Goal: Task Accomplishment & Management: Use online tool/utility

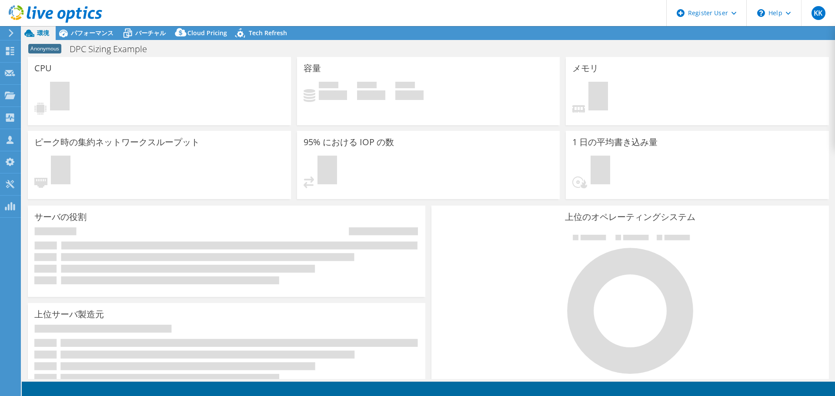
select select "[GEOGRAPHIC_DATA]"
select select "USD"
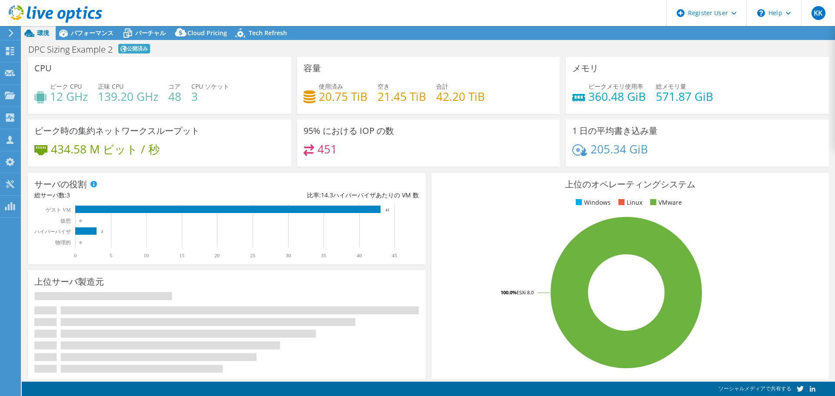
select select "USWest"
select select "USD"
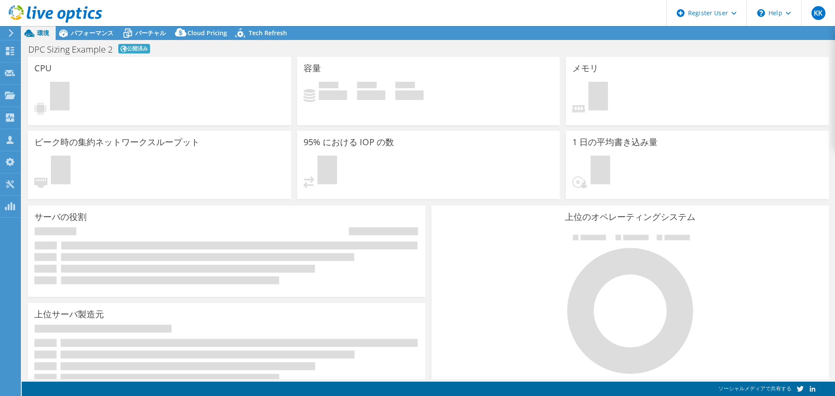
select select "USWest"
select select "USD"
select select "USWest"
select select "USD"
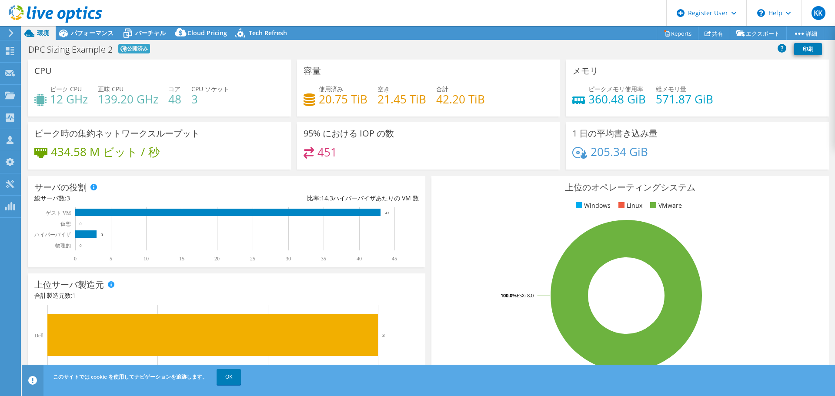
click at [204, 65] on div "CPU ピーク CPU 12 GHz 正味 CPU 139.20 GHz コア 48 CPU ソケット 3" at bounding box center [159, 88] width 263 height 57
click at [667, 35] on link "Reports" at bounding box center [678, 33] width 42 height 13
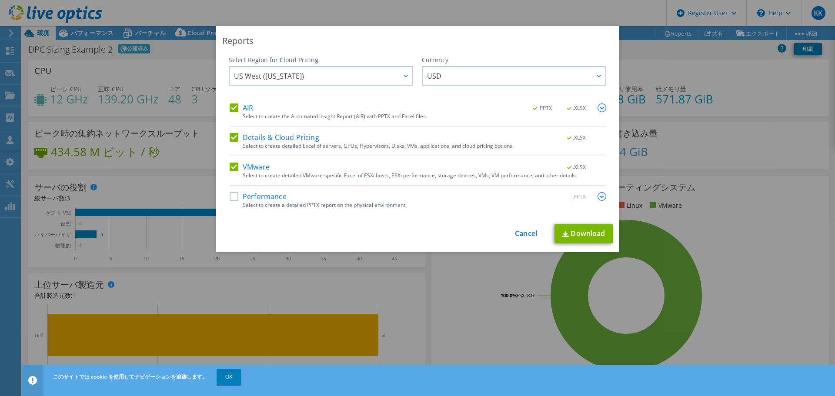
click at [233, 196] on label "Performance" at bounding box center [258, 196] width 57 height 9
click at [0, 0] on input "Performance" at bounding box center [0, 0] width 0 height 0
click at [600, 199] on img at bounding box center [602, 196] width 9 height 9
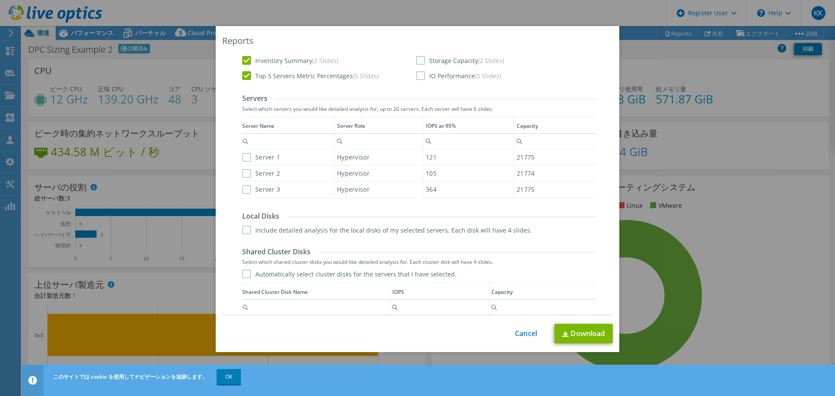
scroll to position [362, 0]
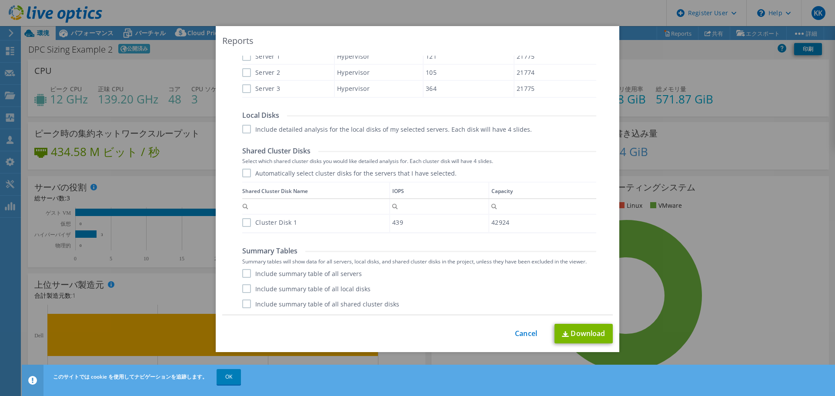
click at [244, 305] on label "Include summary table of all shared cluster disks" at bounding box center [320, 304] width 157 height 9
click at [0, 0] on input "Include summary table of all shared cluster disks" at bounding box center [0, 0] width 0 height 0
click at [245, 288] on label "Include summary table of all local disks" at bounding box center [306, 289] width 128 height 9
click at [0, 0] on input "Include summary table of all local disks" at bounding box center [0, 0] width 0 height 0
click at [247, 272] on label "Include summary table of all servers" at bounding box center [302, 273] width 120 height 9
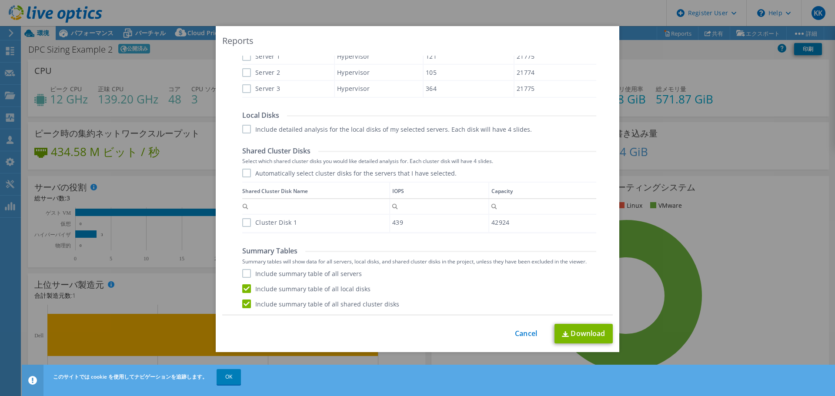
click at [0, 0] on input "Include summary table of all servers" at bounding box center [0, 0] width 0 height 0
click at [245, 227] on label "Cluster Disk 1" at bounding box center [269, 222] width 55 height 9
click at [0, 0] on input "Cluster Disk 1" at bounding box center [0, 0] width 0 height 0
click at [251, 173] on label "Automatically select cluster disks for the servers that I have selected." at bounding box center [349, 173] width 215 height 9
click at [0, 0] on input "Automatically select cluster disks for the servers that I have selected." at bounding box center [0, 0] width 0 height 0
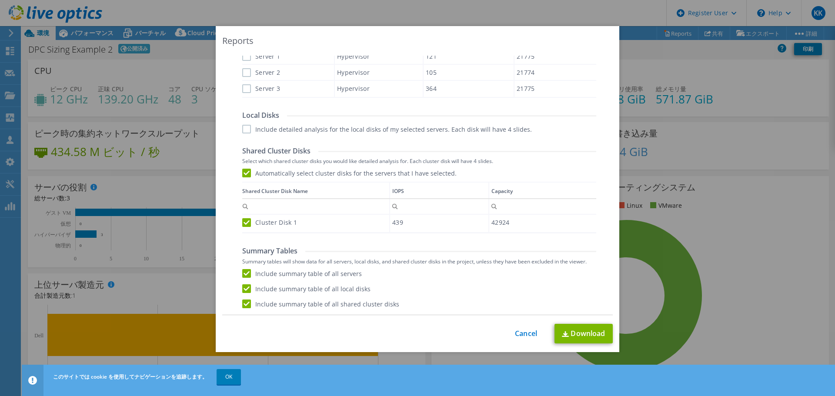
click at [242, 133] on label "Include detailed analysis for the local disks of my selected servers. Each disk…" at bounding box center [387, 129] width 290 height 9
click at [0, 0] on input "Include detailed analysis for the local disks of my selected servers. Each disk…" at bounding box center [0, 0] width 0 height 0
click at [247, 83] on div "Server 3" at bounding box center [288, 88] width 92 height 15
click at [245, 85] on label "Server 3" at bounding box center [261, 88] width 38 height 9
click at [0, 0] on input "Server 3" at bounding box center [0, 0] width 0 height 0
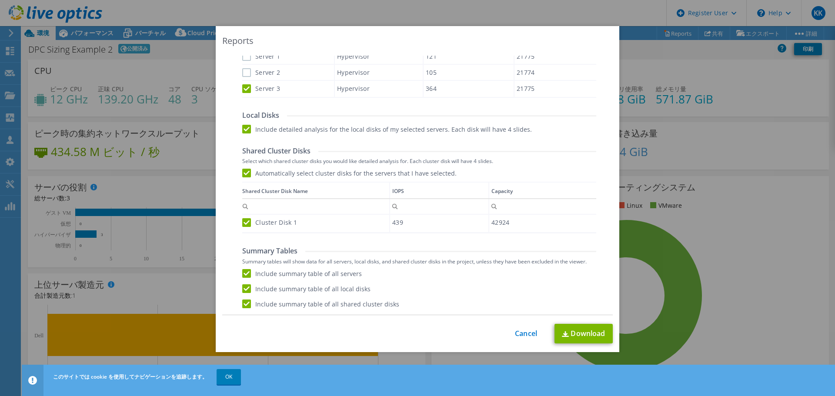
click at [246, 77] on label "Server 2" at bounding box center [261, 72] width 38 height 9
click at [0, 0] on input "Server 2" at bounding box center [0, 0] width 0 height 0
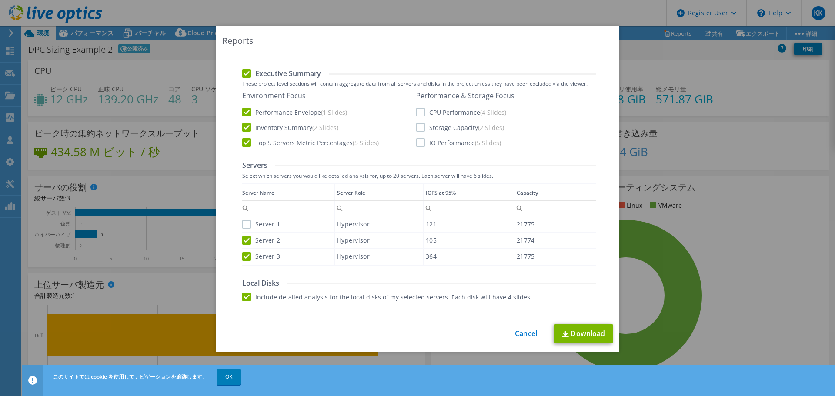
scroll to position [188, 0]
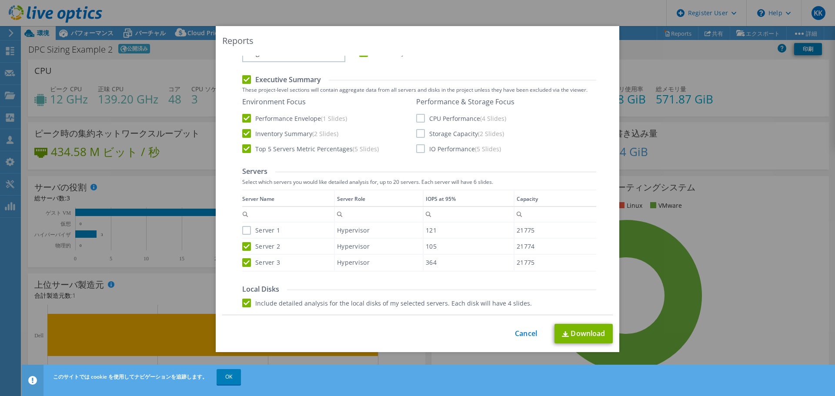
click at [243, 235] on label "Server 1" at bounding box center [261, 230] width 38 height 9
click at [0, 0] on input "Server 1" at bounding box center [0, 0] width 0 height 0
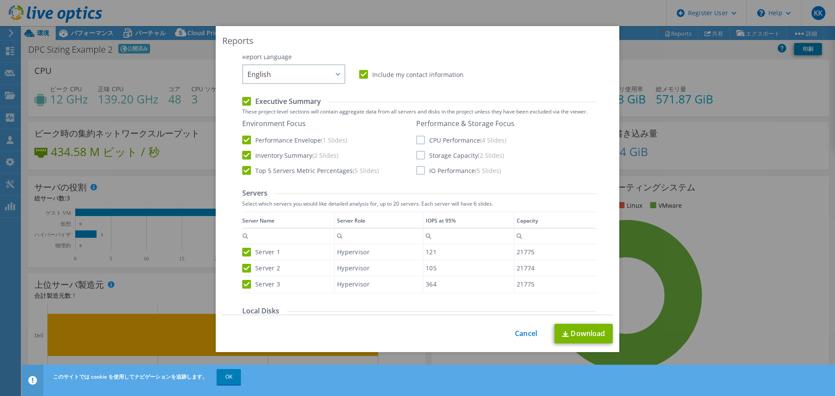
scroll to position [174, 0]
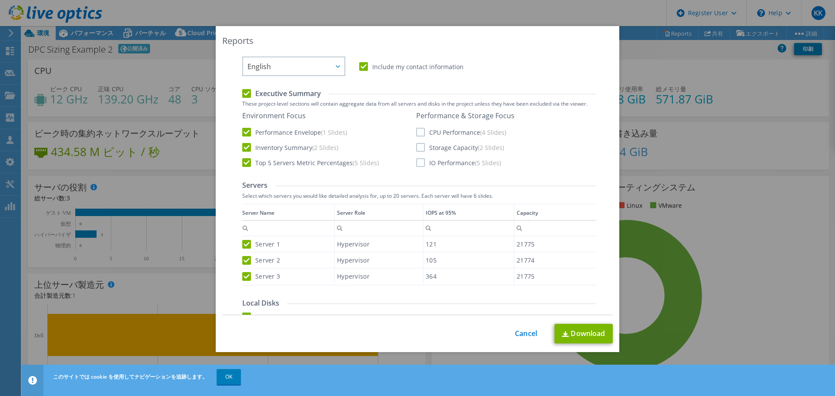
click at [417, 129] on label "CPU Performance (4 Slides)" at bounding box center [461, 132] width 90 height 9
click at [0, 0] on input "CPU Performance (4 Slides)" at bounding box center [0, 0] width 0 height 0
click at [417, 147] on label "Storage Capacity (2 Slides)" at bounding box center [460, 147] width 88 height 9
click at [0, 0] on input "Storage Capacity (2 Slides)" at bounding box center [0, 0] width 0 height 0
click at [418, 164] on label "IO Performance (5 Slides)" at bounding box center [458, 162] width 85 height 9
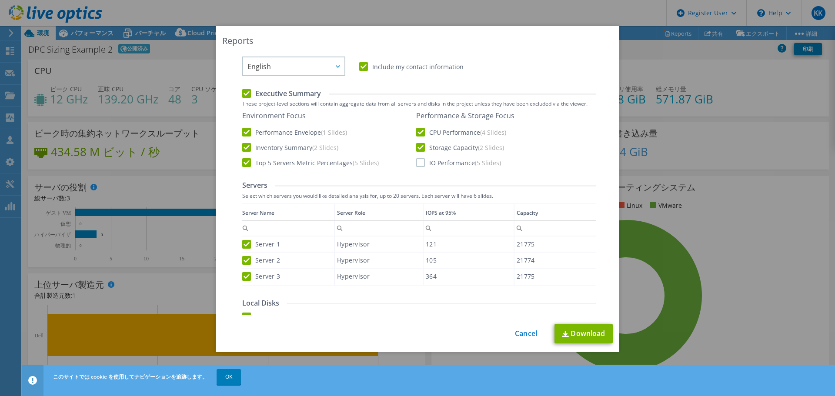
click at [0, 0] on input "IO Performance (5 Slides)" at bounding box center [0, 0] width 0 height 0
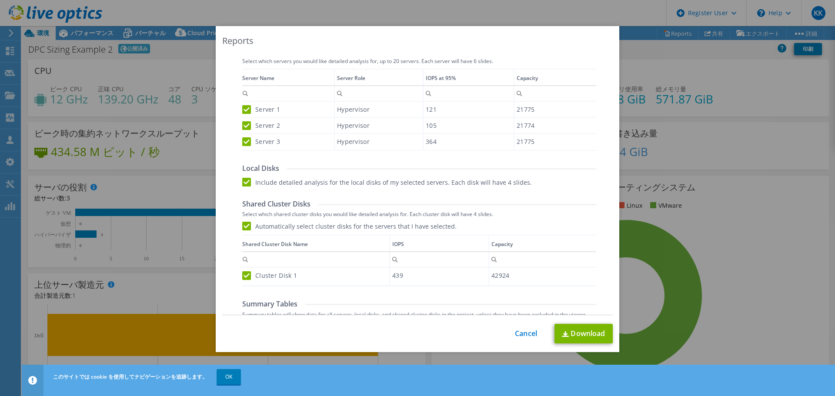
scroll to position [362, 0]
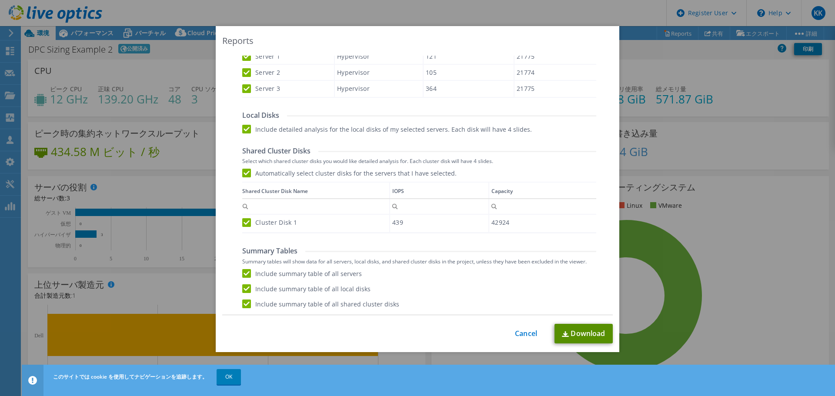
click at [581, 335] on link "Download" at bounding box center [584, 334] width 58 height 20
click at [525, 333] on link "Cancel" at bounding box center [526, 334] width 22 height 8
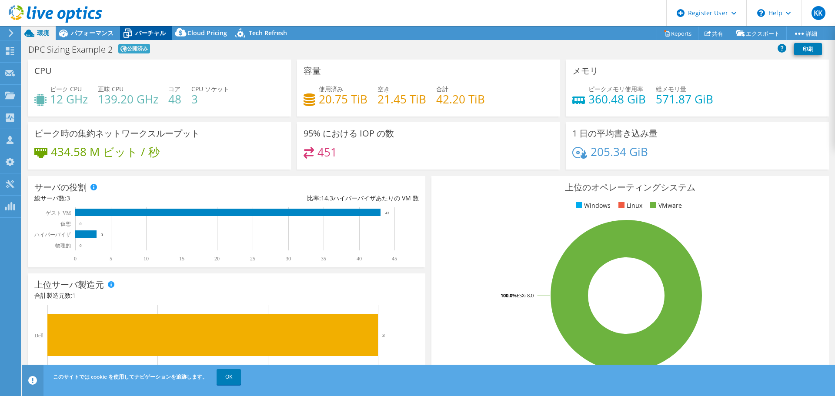
click at [146, 32] on span "バーチャル" at bounding box center [150, 33] width 30 height 8
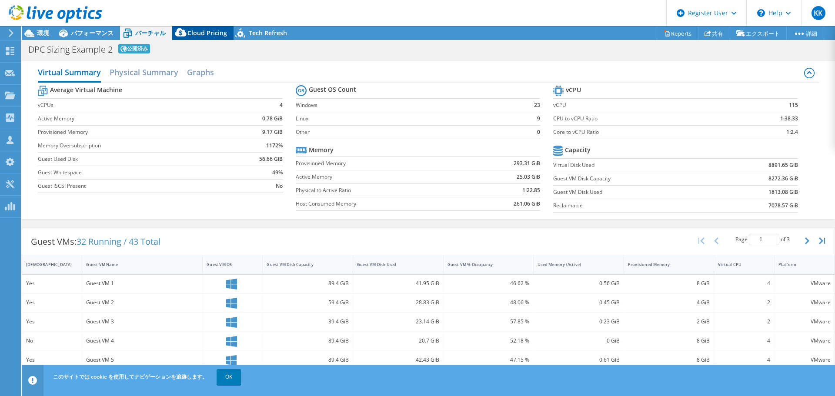
click at [210, 29] on span "Cloud Pricing" at bounding box center [208, 33] width 40 height 8
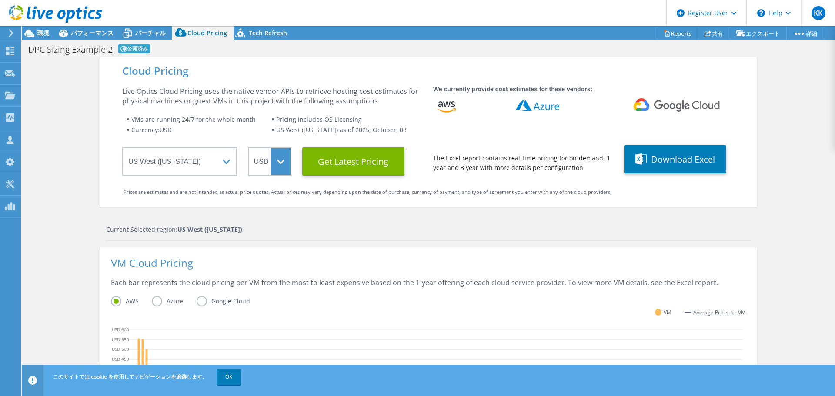
scroll to position [139, 0]
click at [51, 204] on div "Cloud Pricing Live Optics Cloud Pricing uses the native vendor APIs to retrieve…" at bounding box center [429, 347] width 814 height 581
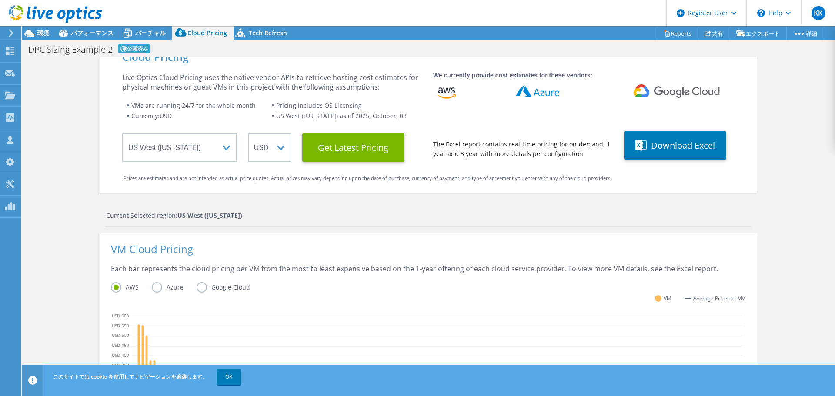
scroll to position [0, 0]
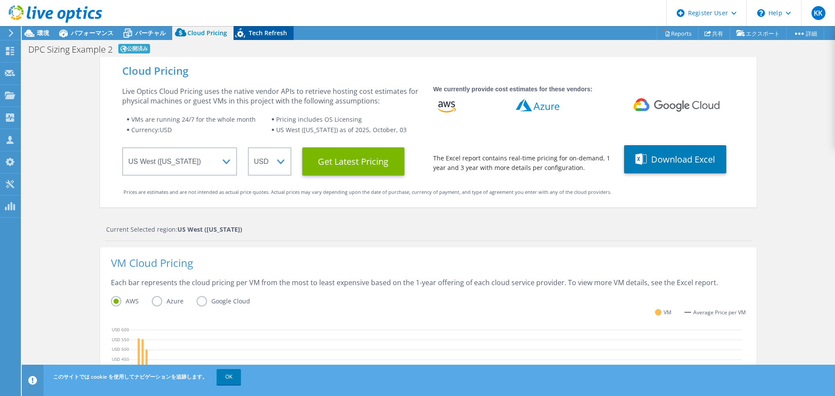
click at [270, 35] on span "Tech Refresh" at bounding box center [268, 33] width 38 height 8
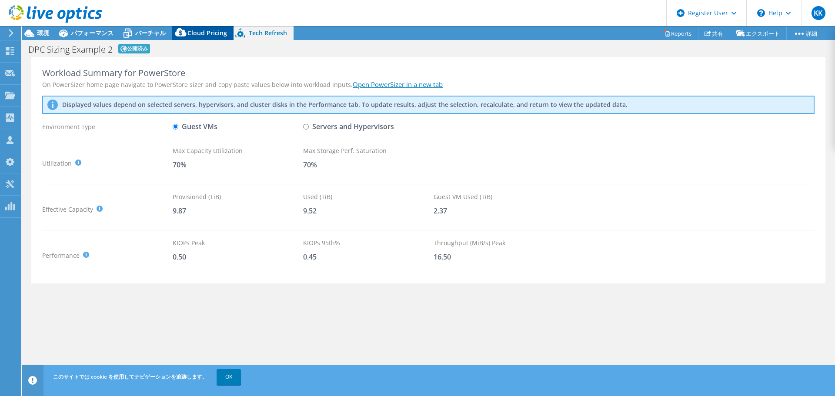
click at [194, 34] on span "Cloud Pricing" at bounding box center [208, 33] width 40 height 8
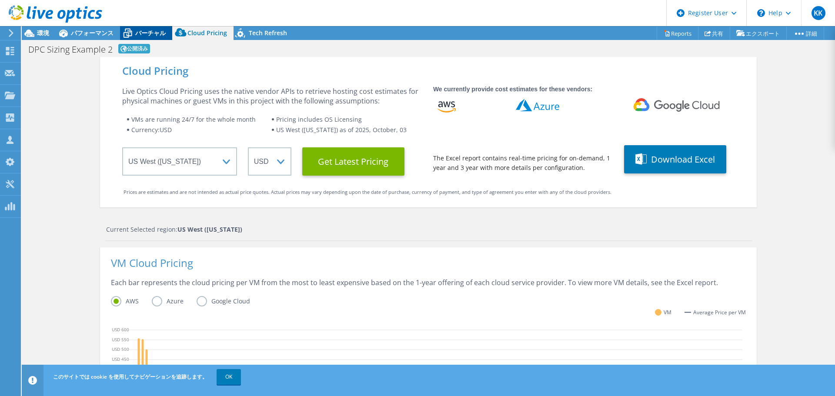
click at [141, 34] on span "バーチャル" at bounding box center [150, 33] width 30 height 8
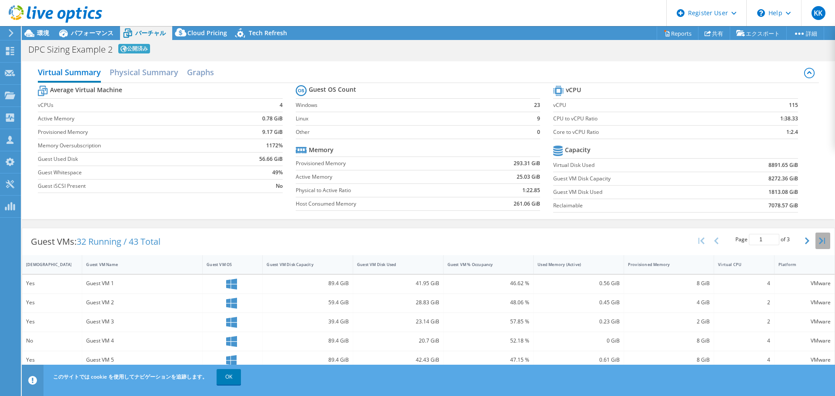
click at [819, 241] on icon "button" at bounding box center [822, 241] width 6 height 7
type input "3"
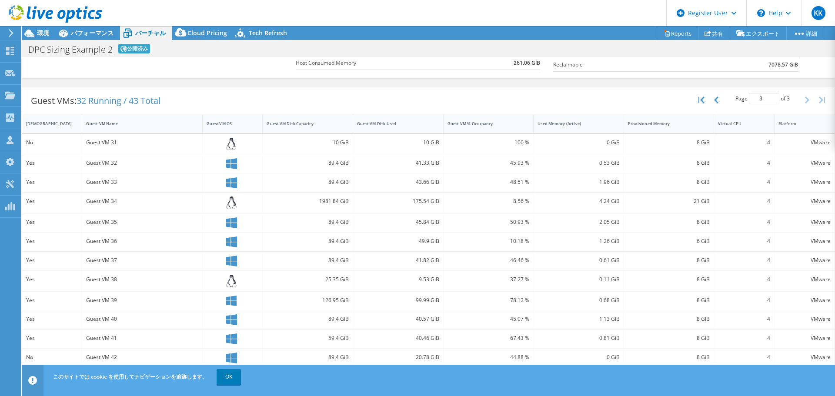
scroll to position [153, 0]
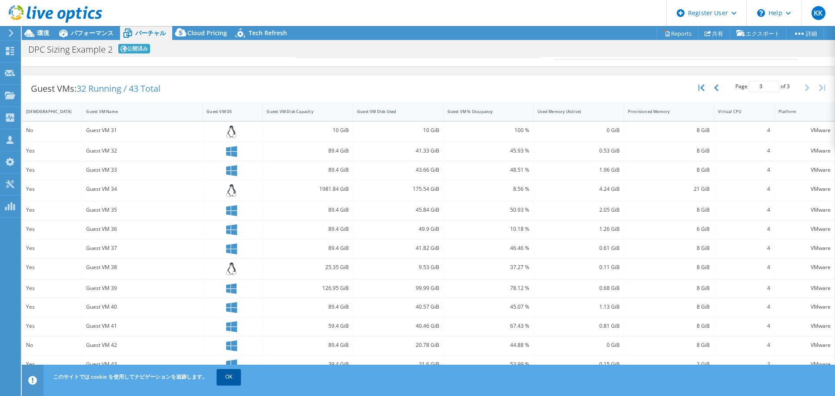
click at [220, 379] on link "OK" at bounding box center [229, 377] width 24 height 16
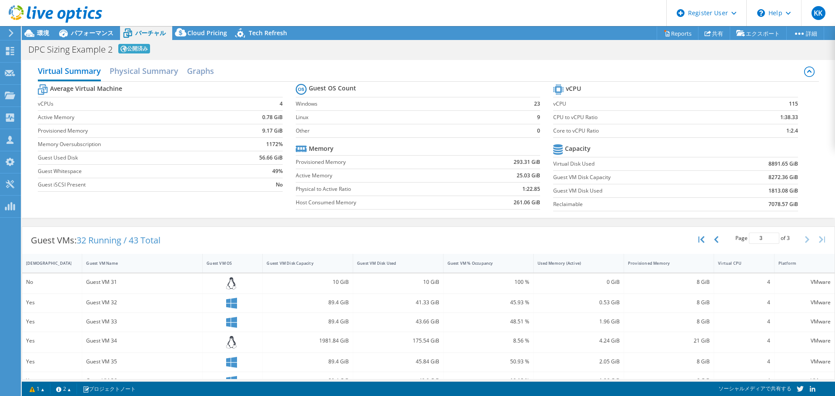
scroll to position [0, 0]
click at [273, 11] on header "KK Dell ユーザー [PERSON_NAME] [PERSON_NAME][EMAIL_ADDRESS][DOMAIN_NAME] Dell My Pr…" at bounding box center [417, 13] width 835 height 26
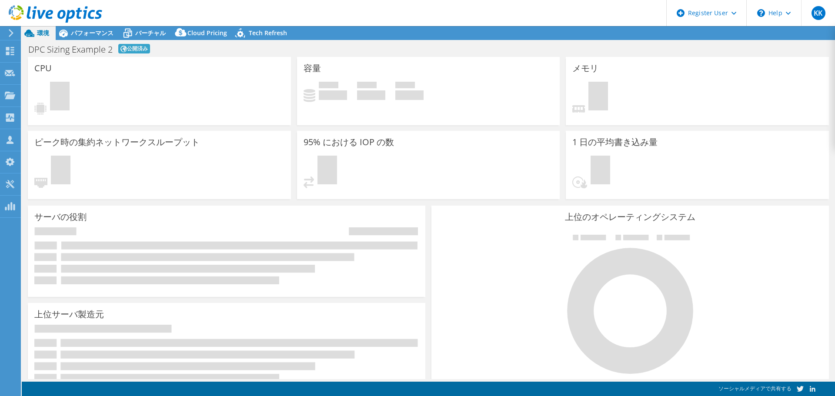
select select "USWest"
select select "USD"
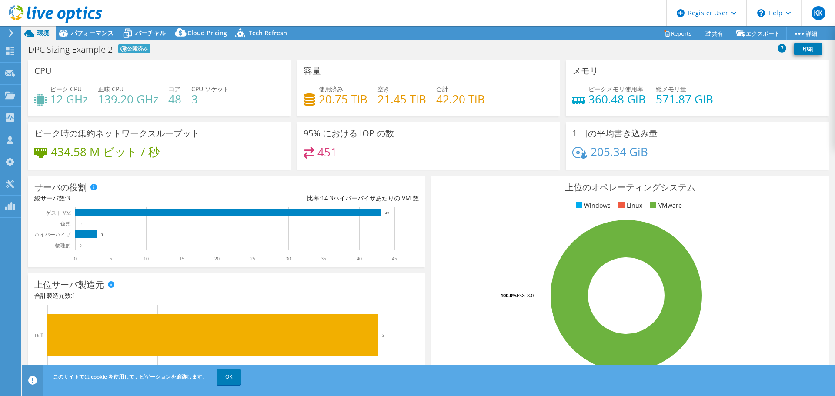
click at [292, 13] on header "KK Dell ユーザー [PERSON_NAME] [PERSON_NAME][EMAIL_ADDRESS][DOMAIN_NAME] Dell My Pr…" at bounding box center [417, 13] width 835 height 26
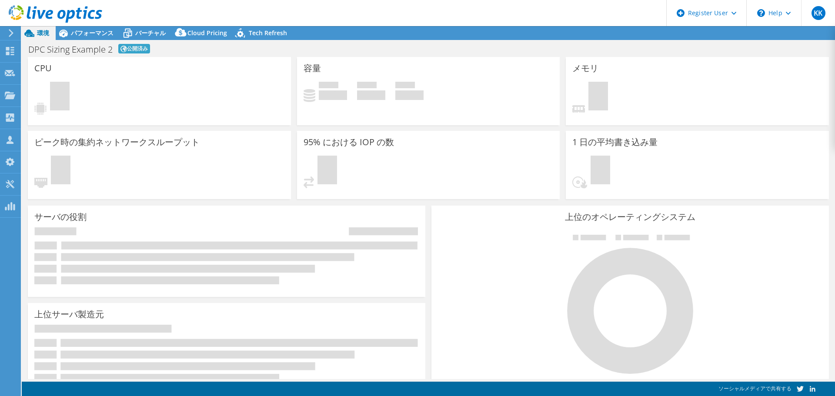
select select "USWest"
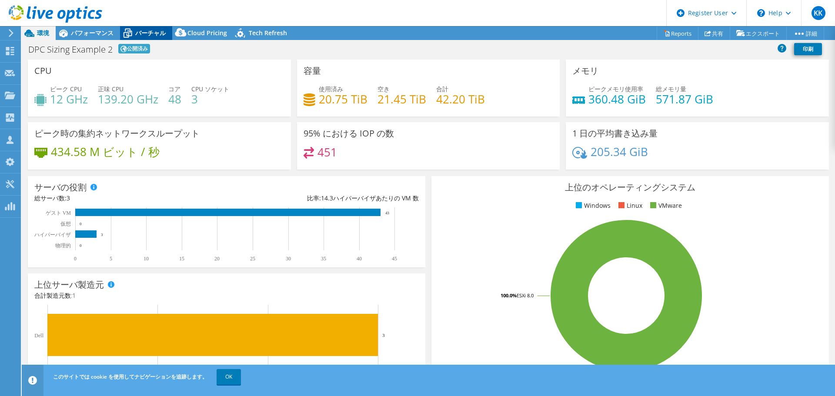
click at [148, 33] on span "バーチャル" at bounding box center [150, 33] width 30 height 8
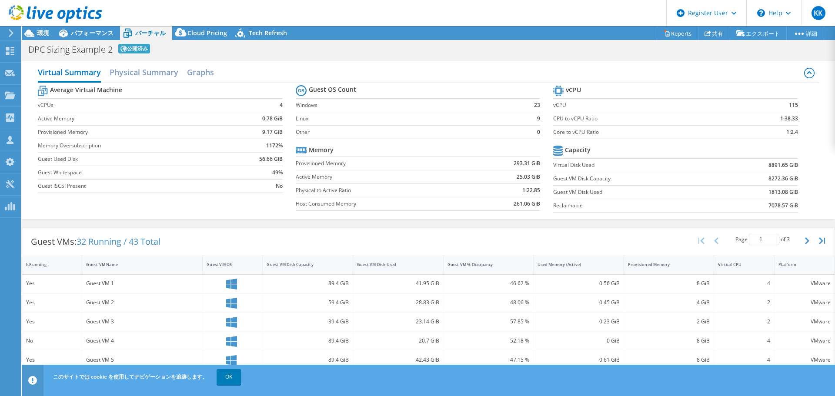
click at [274, 225] on div "Guest VMs: 32 Running / 43 Total Page 1 of 3 5 rows 10 rows 20 rows 25 rows 50 …" at bounding box center [429, 400] width 814 height 352
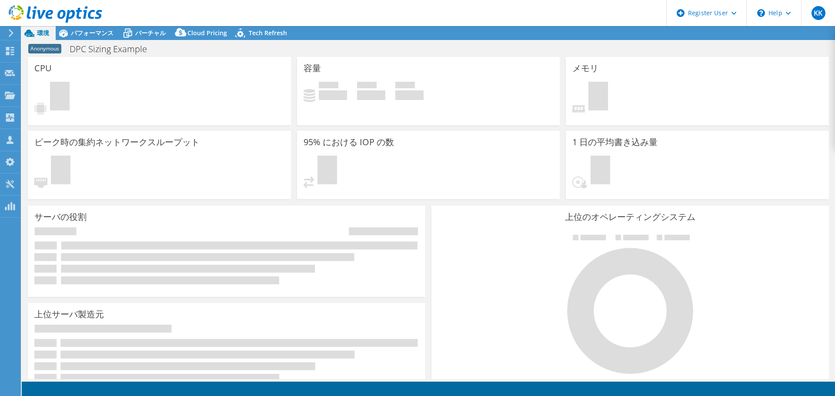
select select "USD"
select select "[GEOGRAPHIC_DATA]"
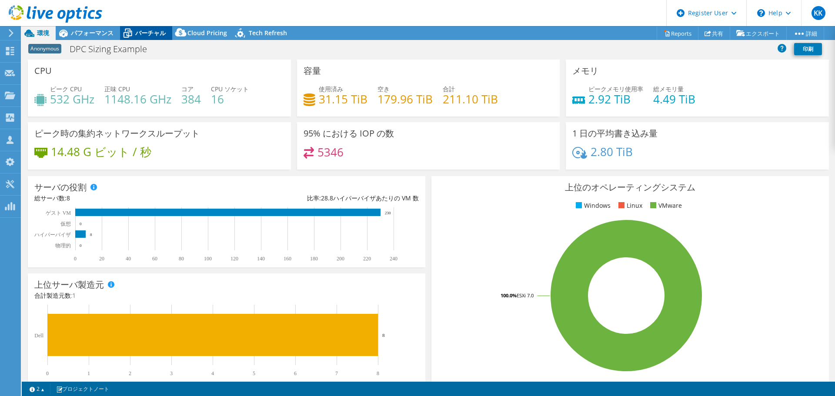
click at [140, 29] on span "バーチャル" at bounding box center [150, 33] width 30 height 8
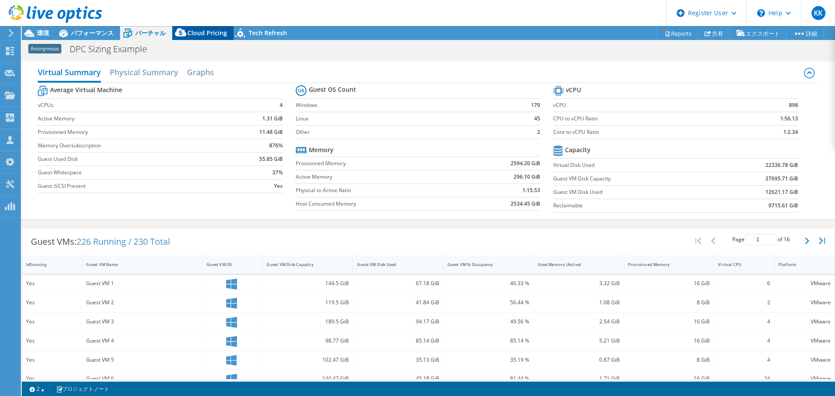
click at [201, 34] on span "Cloud Pricing" at bounding box center [208, 33] width 40 height 8
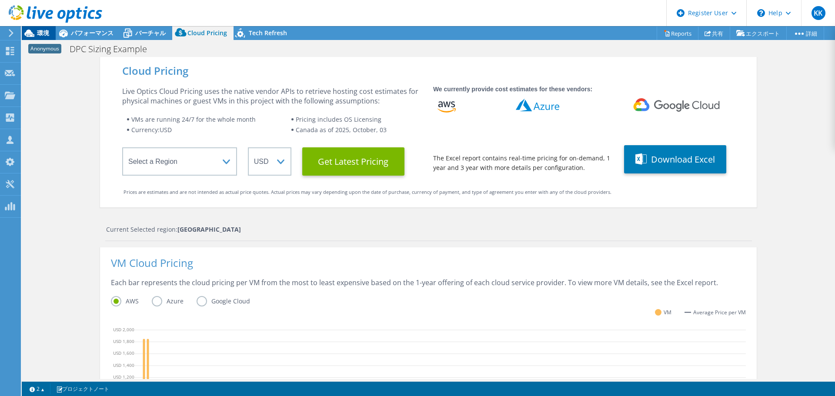
click at [41, 34] on span "環境" at bounding box center [43, 33] width 12 height 8
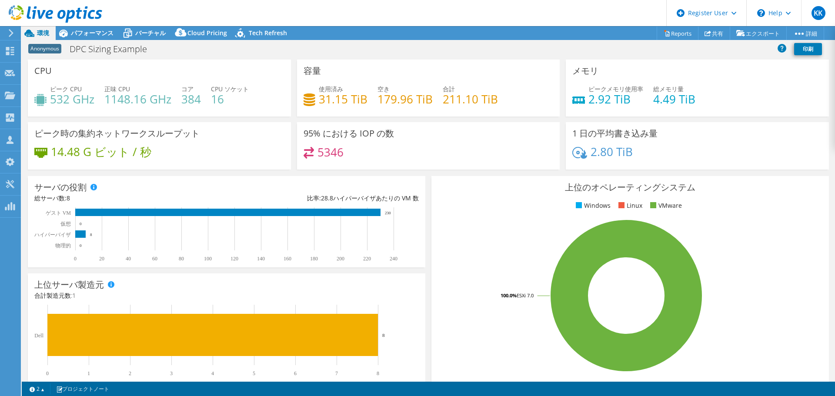
click at [466, 153] on div "5346" at bounding box center [429, 156] width 250 height 19
click at [243, 9] on header "KK Dell ユーザー [PERSON_NAME] [PERSON_NAME][EMAIL_ADDRESS][DOMAIN_NAME] Dell My Pr…" at bounding box center [417, 13] width 835 height 26
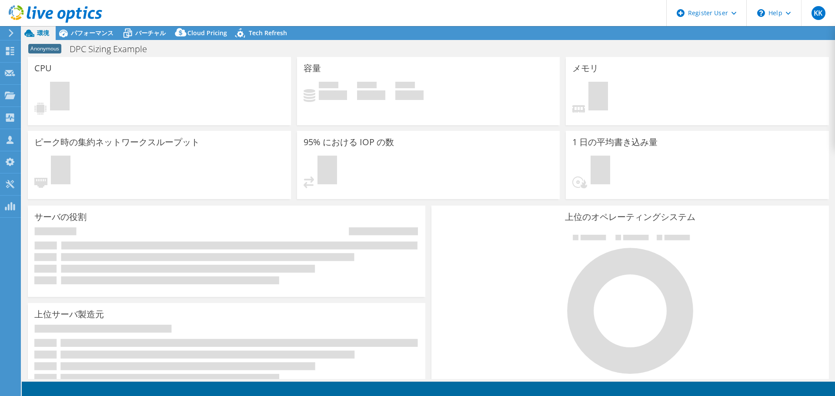
select select "[GEOGRAPHIC_DATA]"
select select "USD"
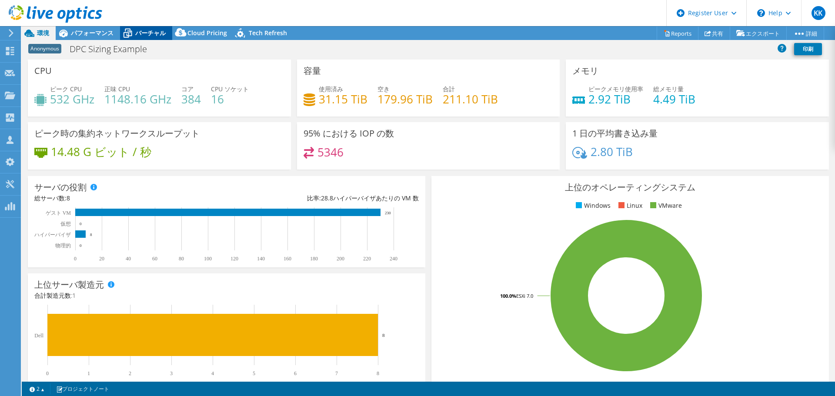
click at [160, 29] on span "バーチャル" at bounding box center [150, 33] width 30 height 8
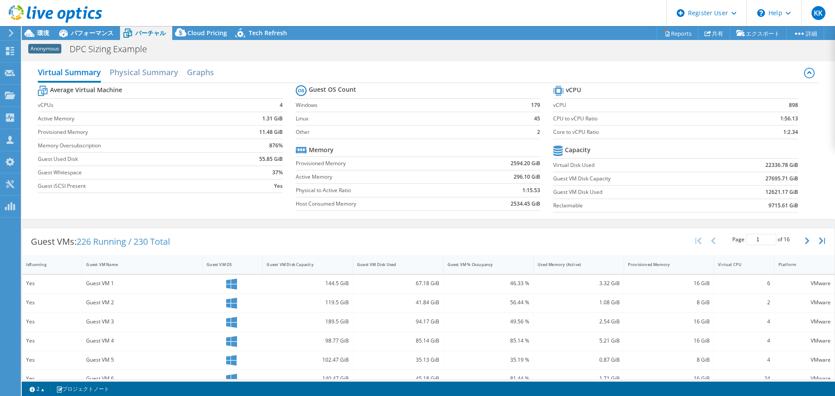
click at [345, 23] on header "KK Dell ユーザー [PERSON_NAME] [PERSON_NAME][EMAIL_ADDRESS][DOMAIN_NAME] Dell My Pr…" at bounding box center [417, 13] width 835 height 26
